Goal: Find specific page/section: Find specific page/section

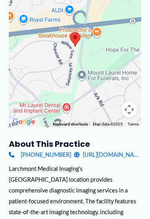
scroll to position [163, 0]
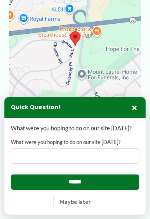
click at [132, 112] on button "×" at bounding box center [135, 108] width 10 height 10
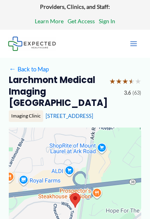
scroll to position [0, 0]
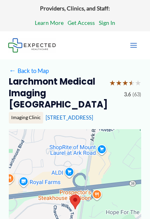
click at [15, 96] on h2 "Larchmont Medical Imaging [GEOGRAPHIC_DATA]" at bounding box center [56, 93] width 94 height 34
click at [24, 71] on link "← Back to Map" at bounding box center [29, 70] width 40 height 11
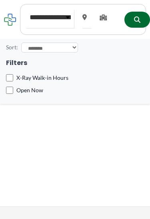
type input "*****"
